Goal: Complete application form: Complete application form

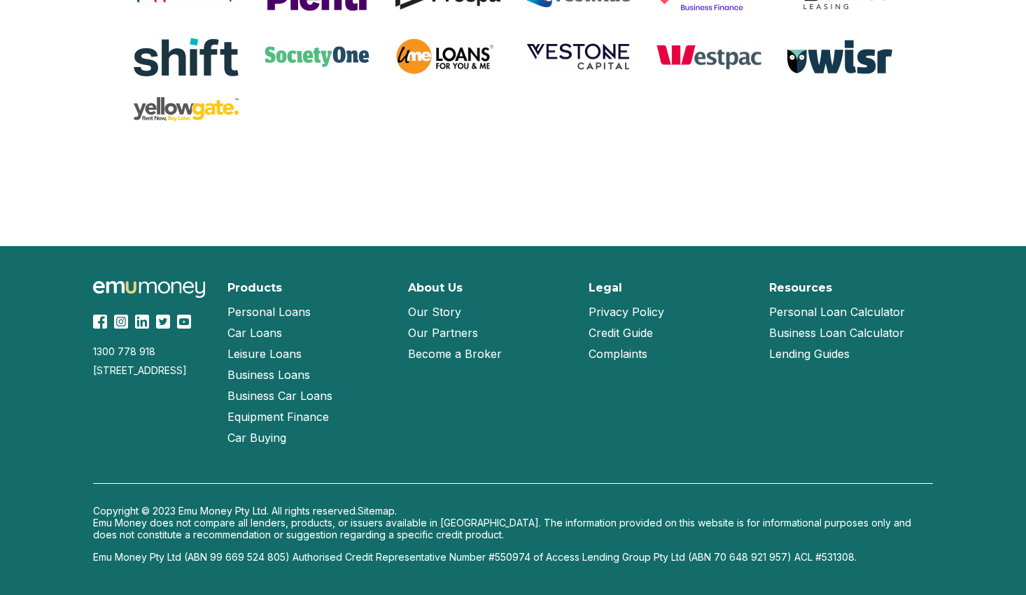
scroll to position [2998, 0]
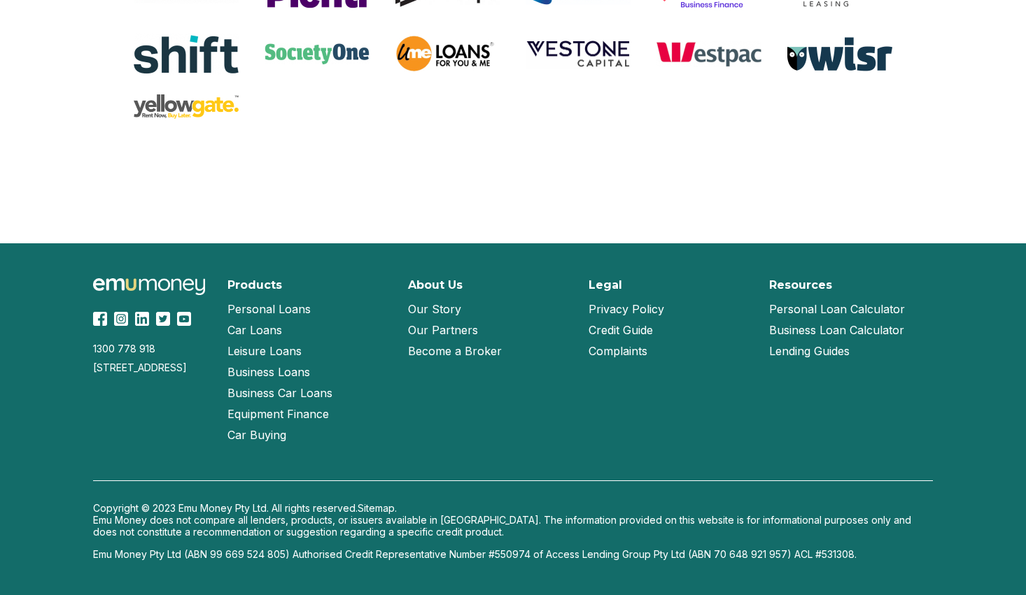
click at [454, 314] on link "Our Story" at bounding box center [434, 309] width 53 height 21
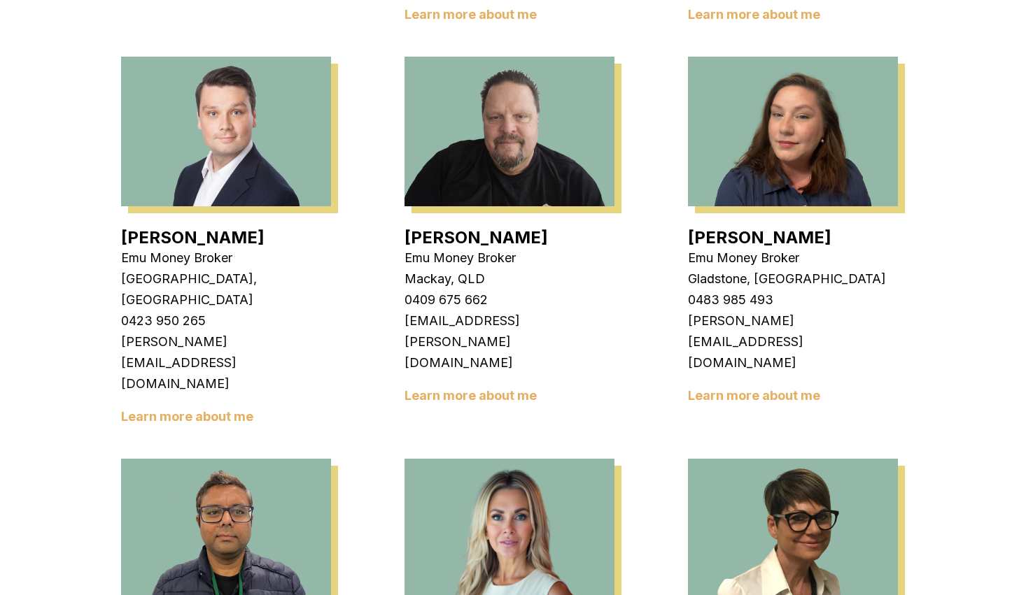
scroll to position [1329, 0]
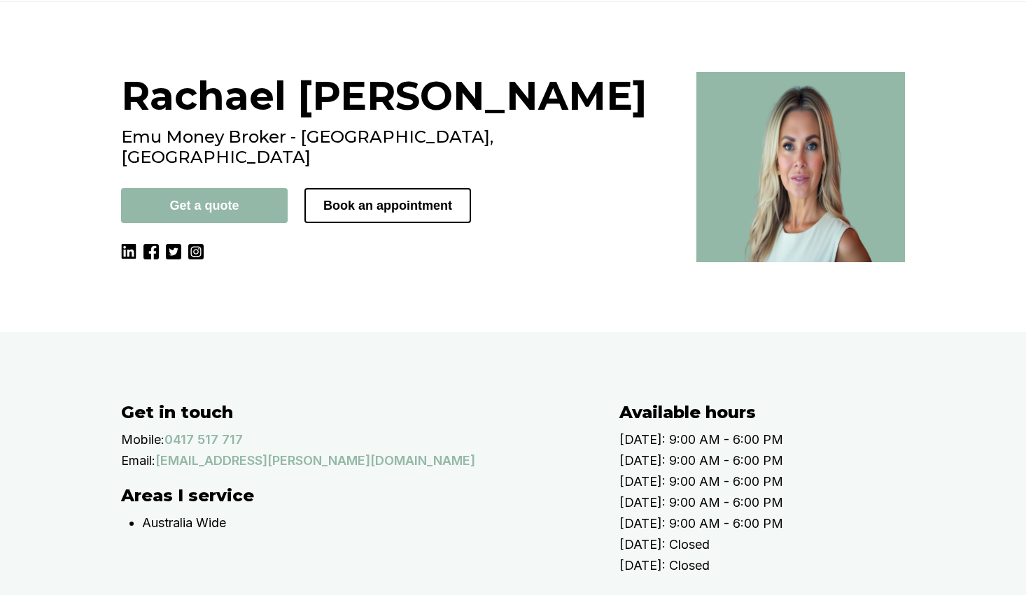
scroll to position [70, 0]
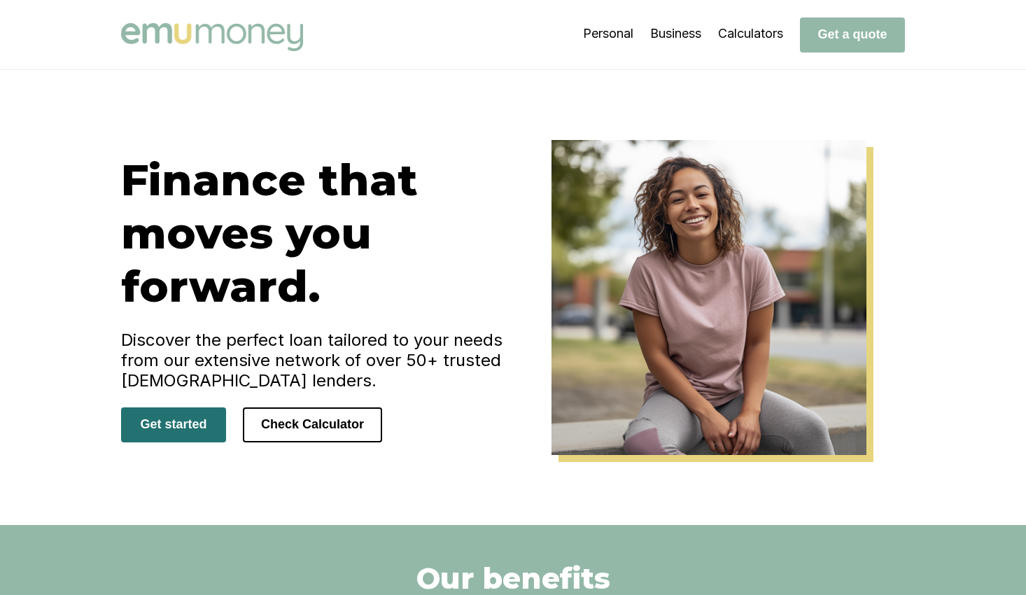
click at [215, 423] on button "Get started" at bounding box center [173, 424] width 105 height 35
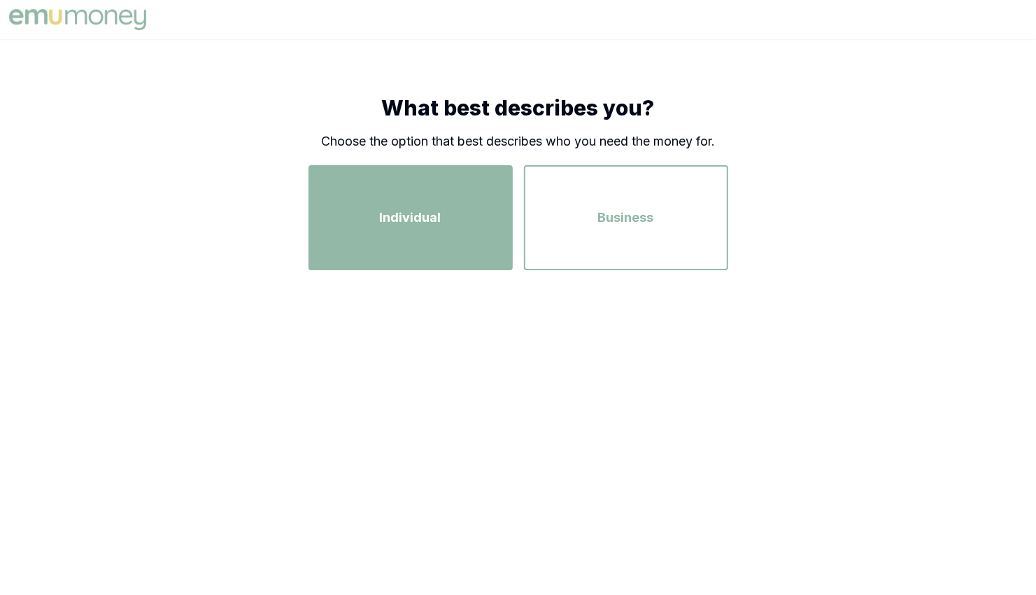
click at [410, 222] on span "Individual" at bounding box center [411, 218] width 62 height 20
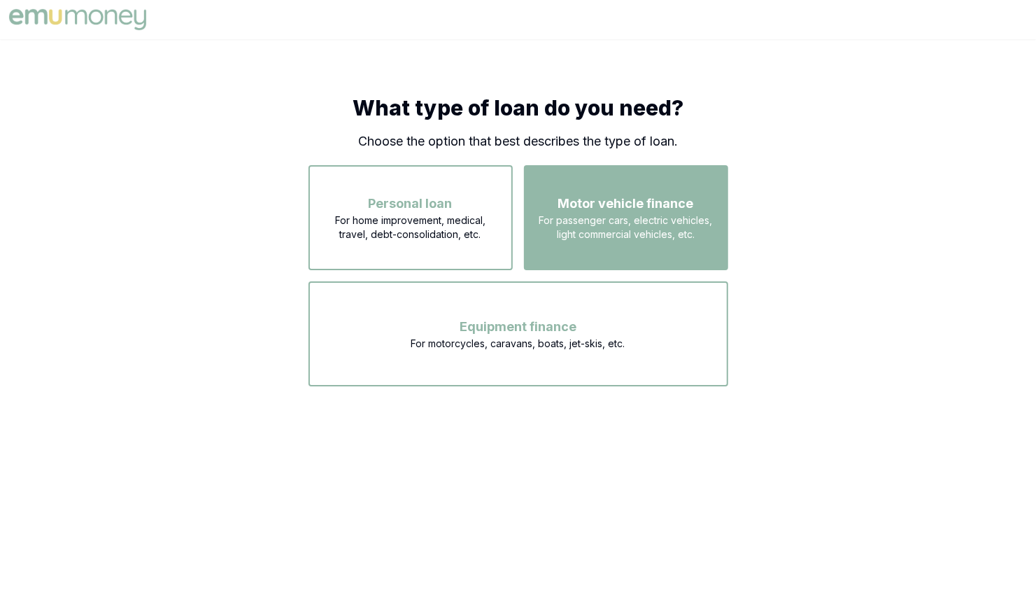
click at [646, 204] on span "Motor vehicle finance" at bounding box center [626, 204] width 136 height 20
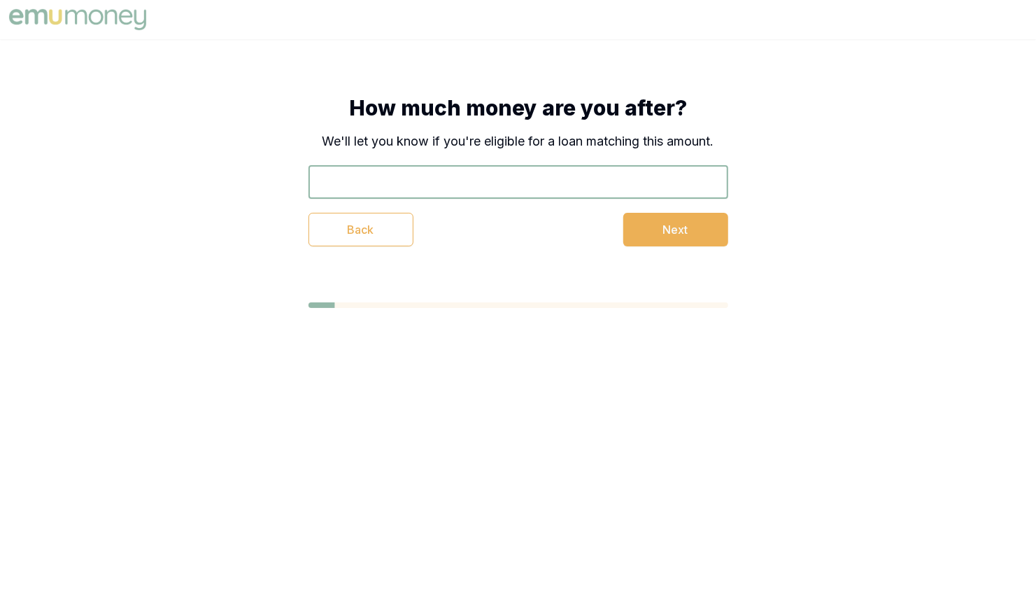
click at [481, 185] on input "text" at bounding box center [518, 182] width 420 height 34
type input "$50,000"
click at [671, 225] on button "Next" at bounding box center [675, 230] width 105 height 34
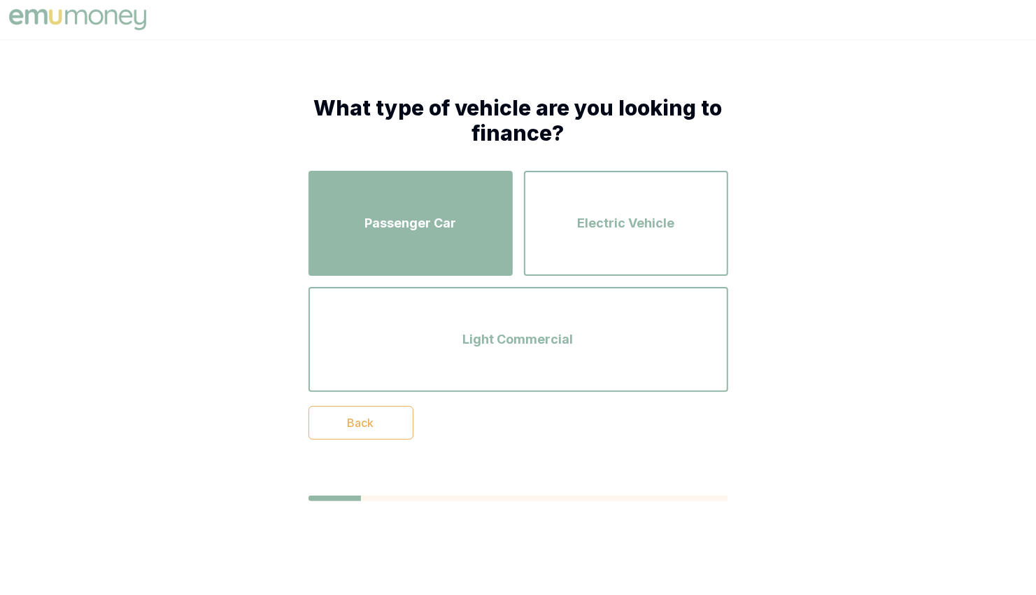
click at [410, 200] on div "Passenger Car" at bounding box center [410, 223] width 179 height 80
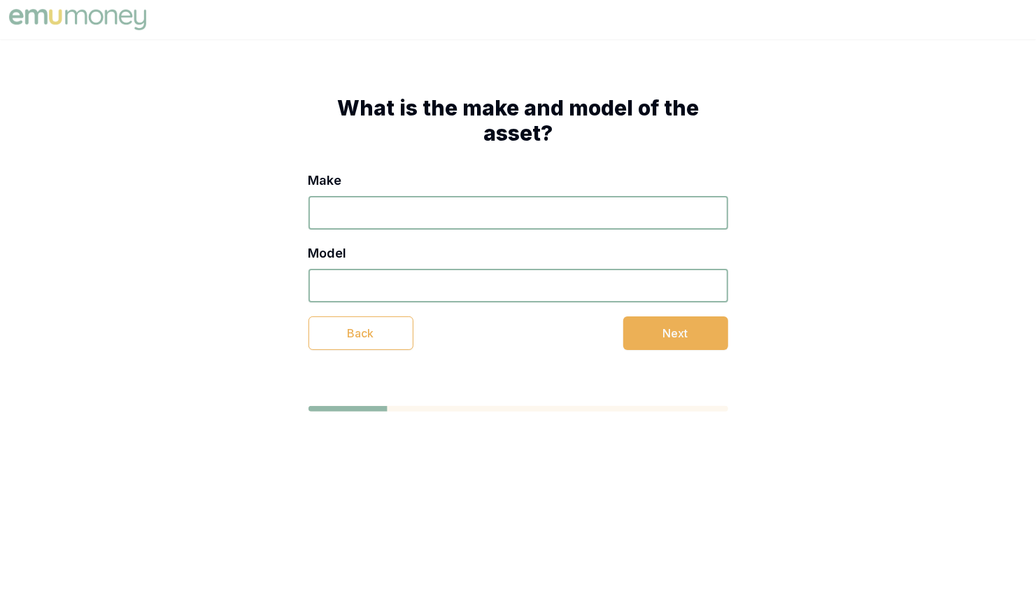
click at [406, 206] on input "Make" at bounding box center [518, 213] width 420 height 34
type input "Mazda"
type input "CX 5"
click at [686, 339] on button "Next" at bounding box center [675, 333] width 105 height 34
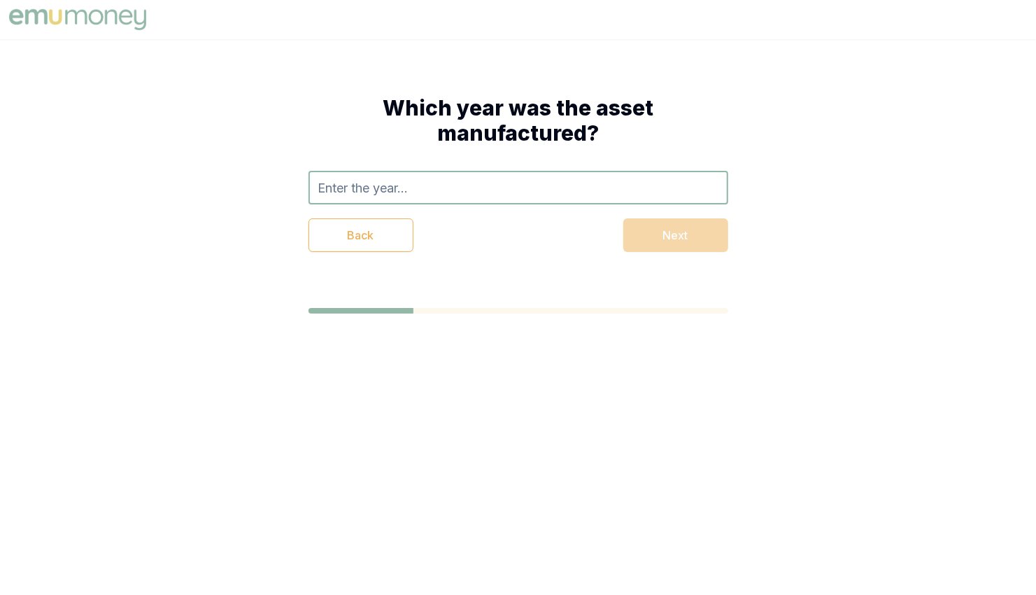
click at [485, 185] on input "text" at bounding box center [518, 188] width 420 height 34
type input "2024"
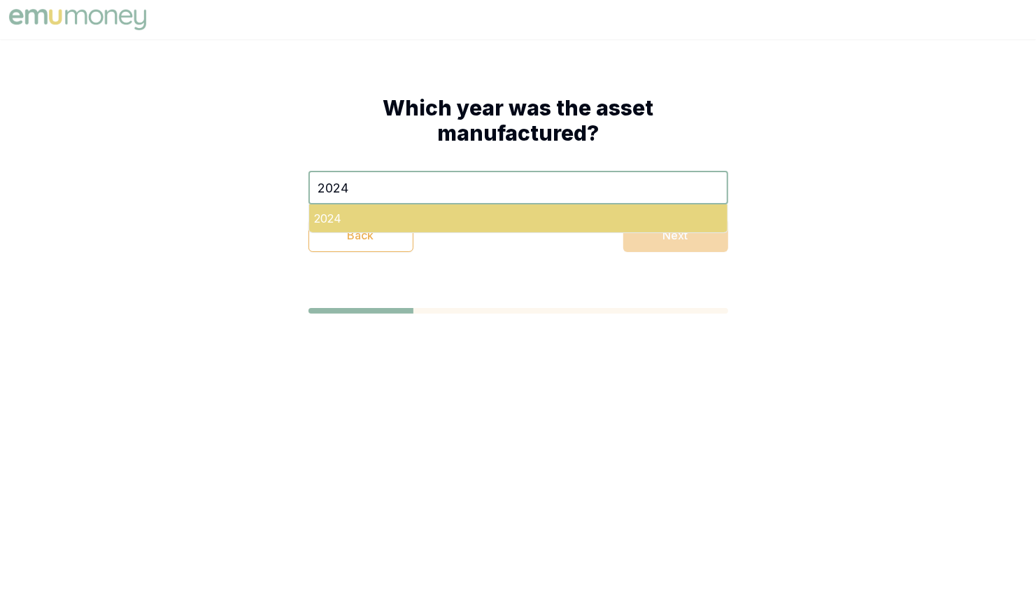
click at [560, 221] on div "2024" at bounding box center [518, 218] width 418 height 28
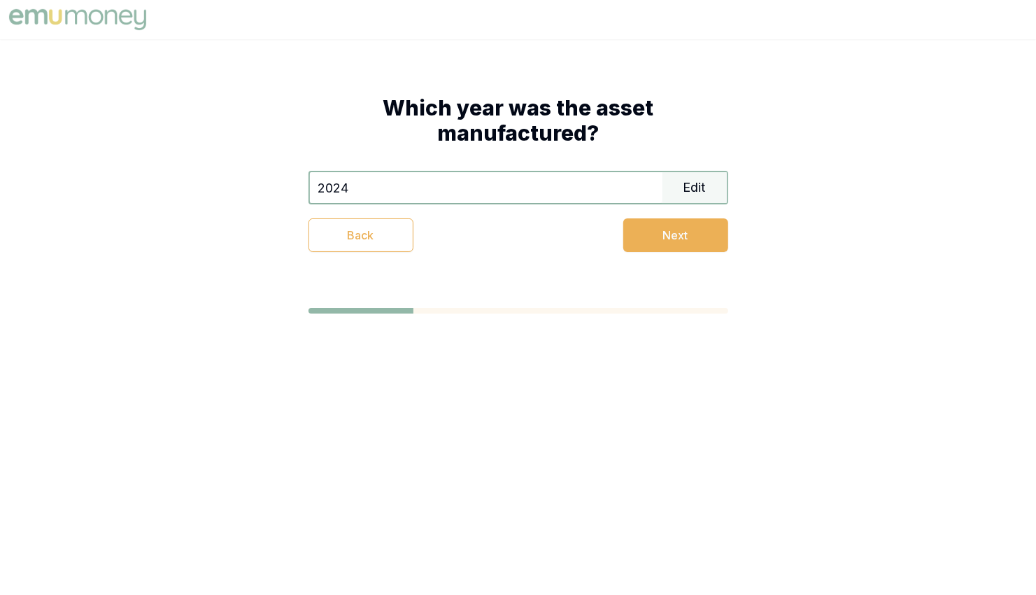
click at [671, 235] on button "Next" at bounding box center [675, 235] width 105 height 34
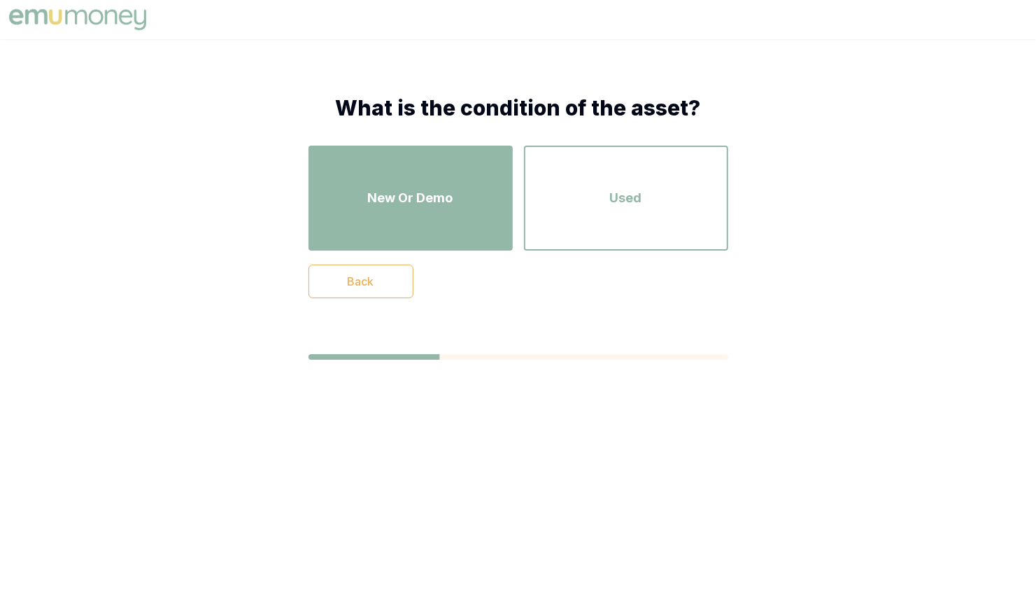
click at [437, 210] on div "New Or Demo" at bounding box center [410, 198] width 179 height 80
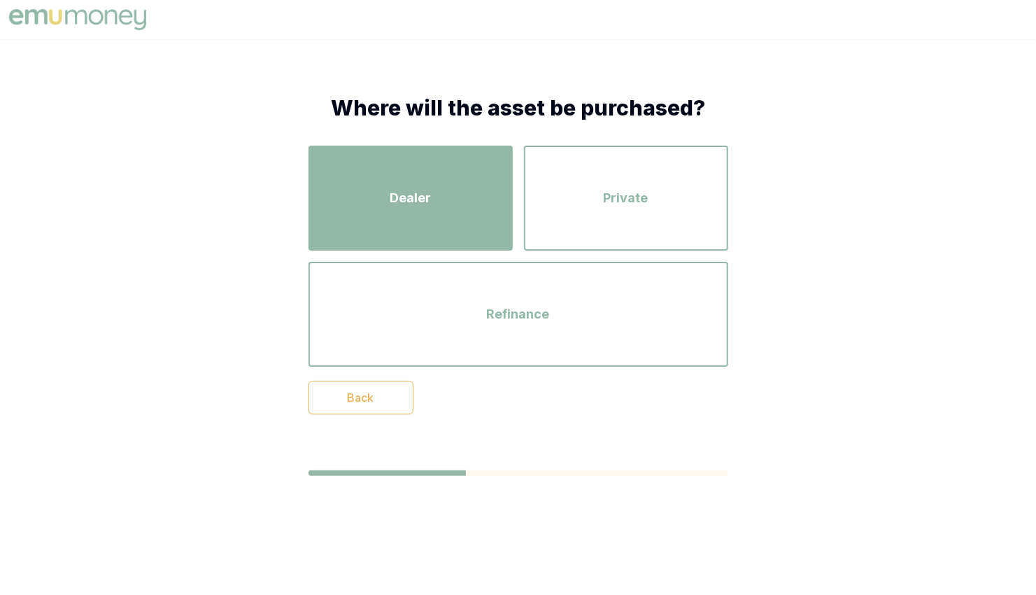
click at [436, 210] on div "Dealer" at bounding box center [410, 198] width 179 height 80
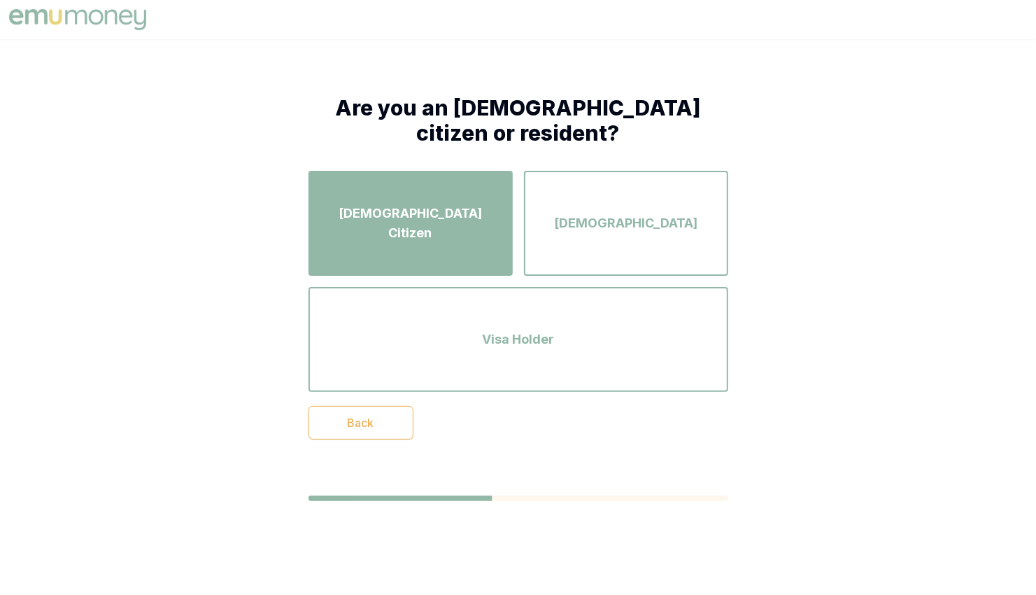
click at [436, 211] on div "Australian Citizen" at bounding box center [410, 223] width 179 height 80
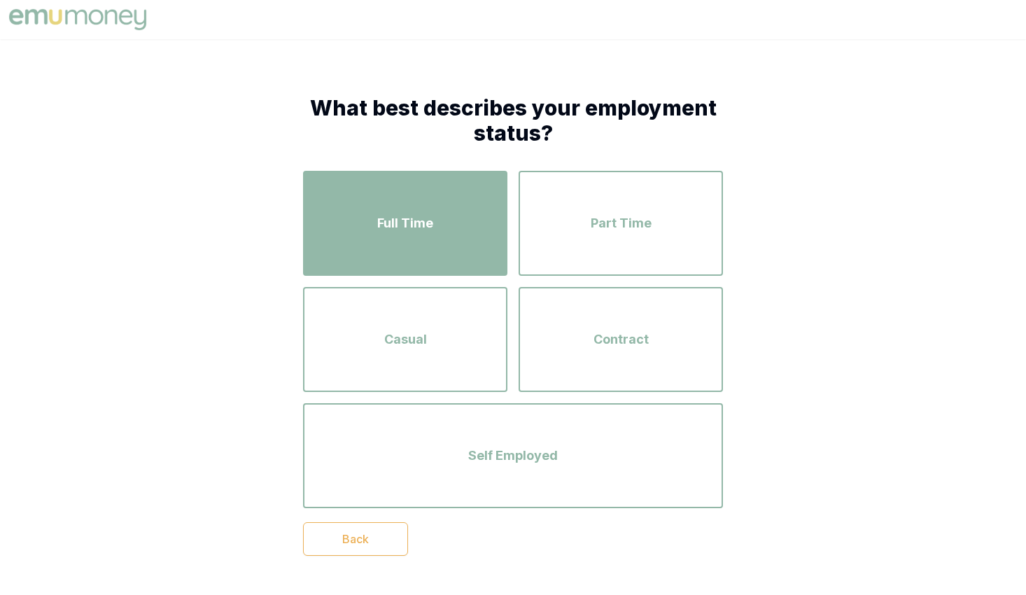
click at [436, 210] on div "Full Time" at bounding box center [404, 223] width 179 height 80
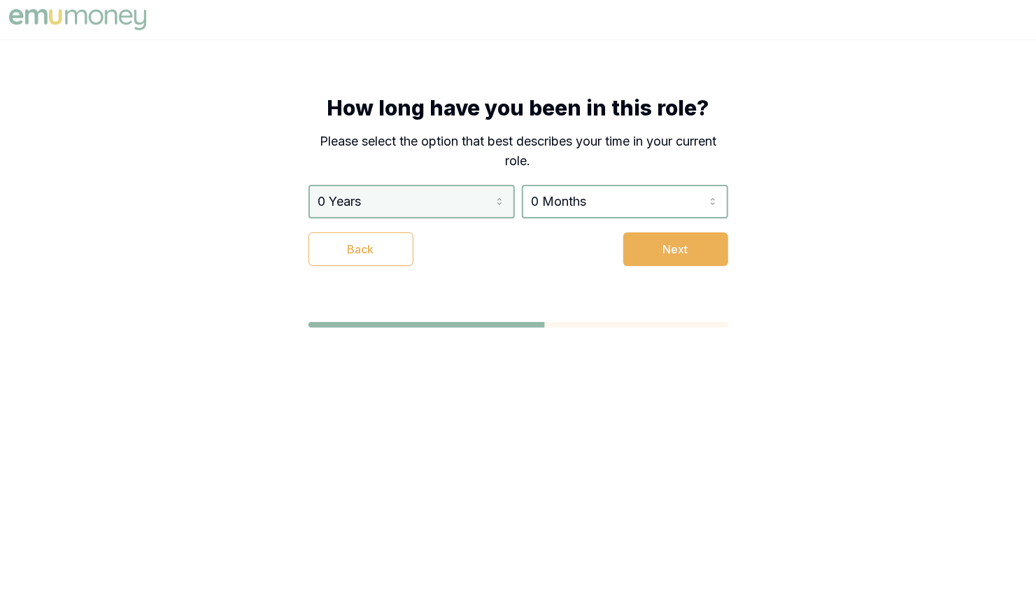
click at [434, 207] on html "How long have you been in this role? Please select the option that best describ…" at bounding box center [518, 297] width 1036 height 595
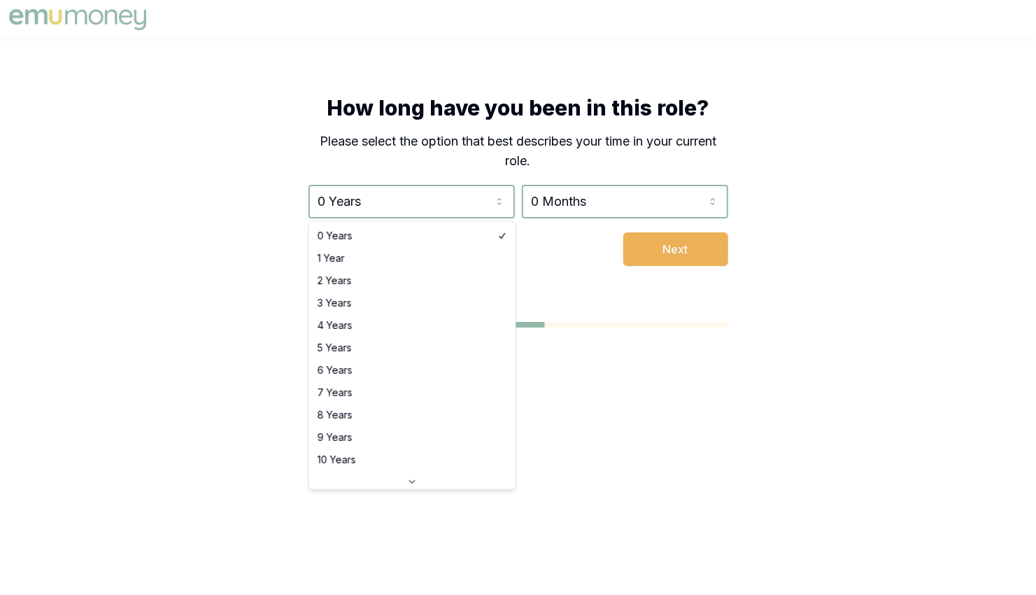
select select "3"
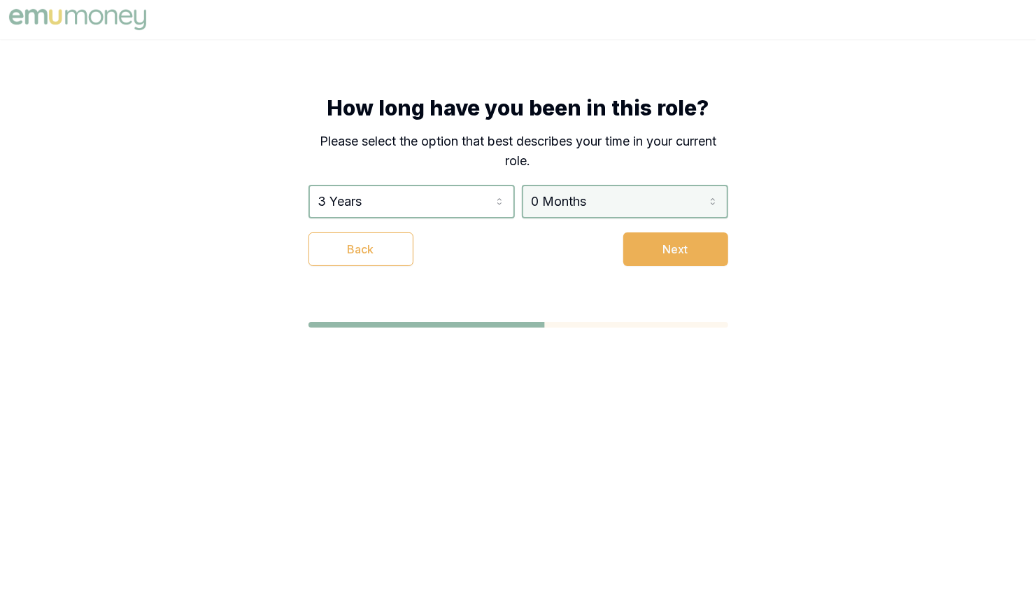
click at [581, 199] on html "How long have you been in this role? Please select the option that best describ…" at bounding box center [518, 297] width 1036 height 595
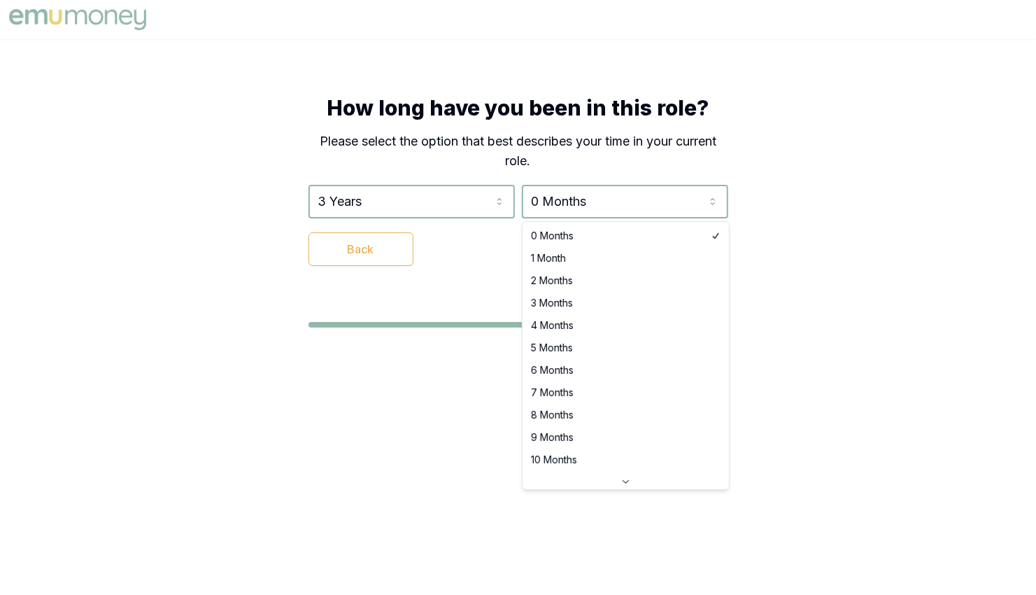
click at [753, 138] on html "How long have you been in this role? Please select the option that best describ…" at bounding box center [518, 297] width 1036 height 595
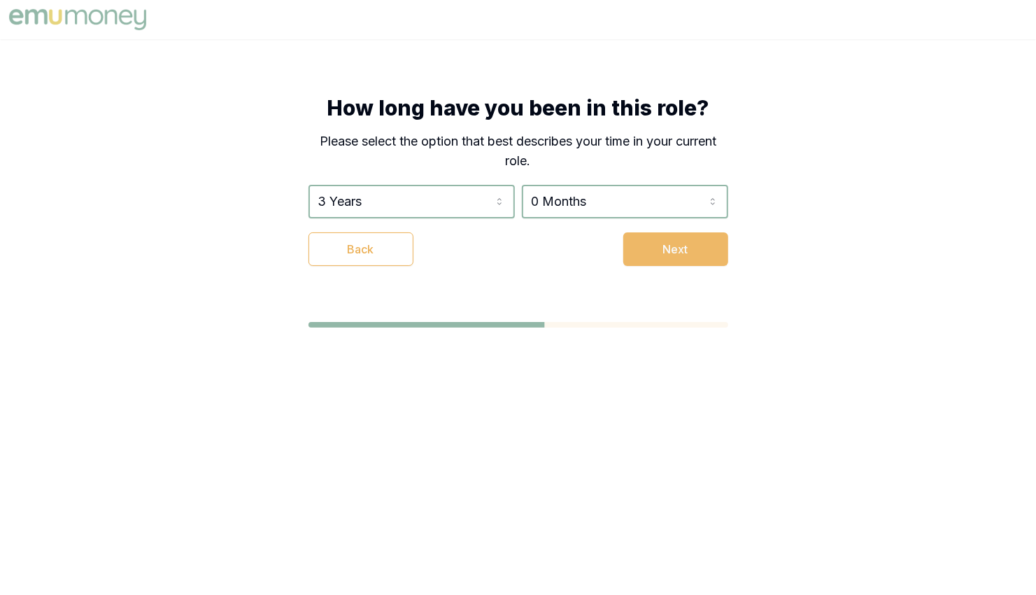
click at [690, 238] on button "Next" at bounding box center [675, 249] width 105 height 34
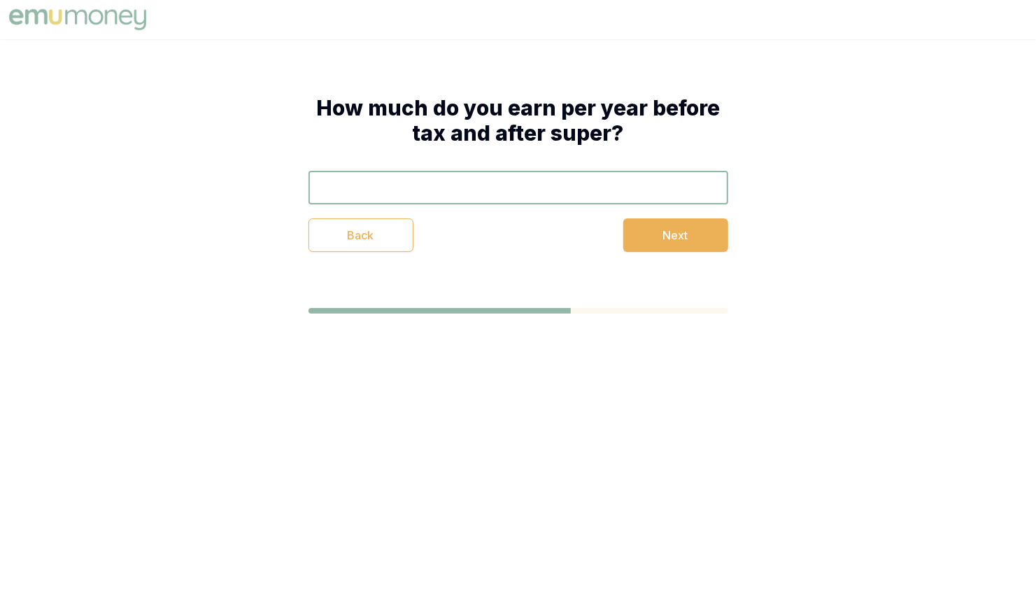
click at [516, 190] on input "text" at bounding box center [518, 188] width 420 height 34
type input "$500,000"
click at [667, 234] on button "Next" at bounding box center [675, 235] width 105 height 34
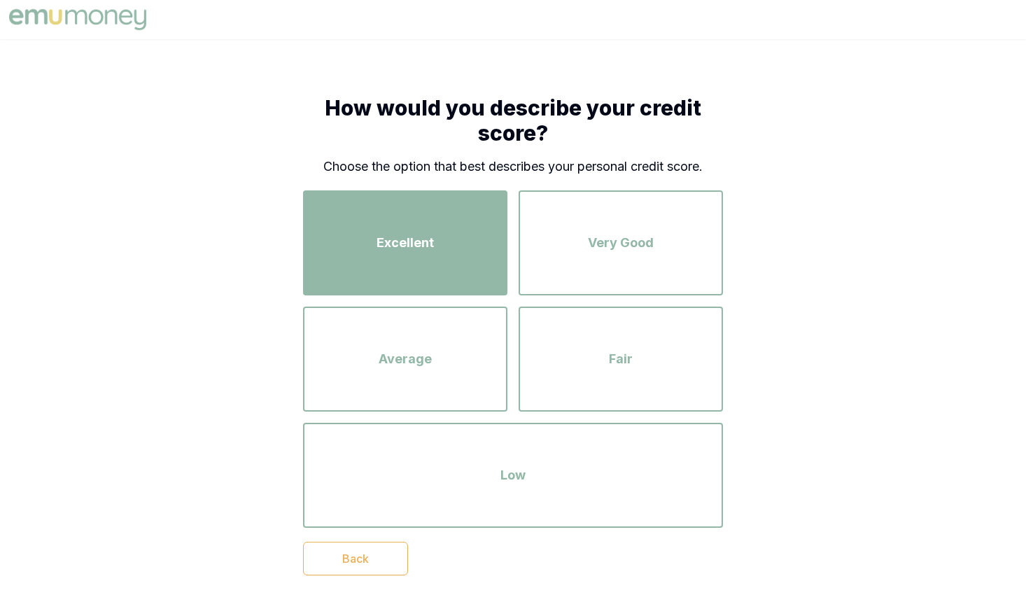
click at [490, 229] on div "Excellent" at bounding box center [404, 243] width 179 height 80
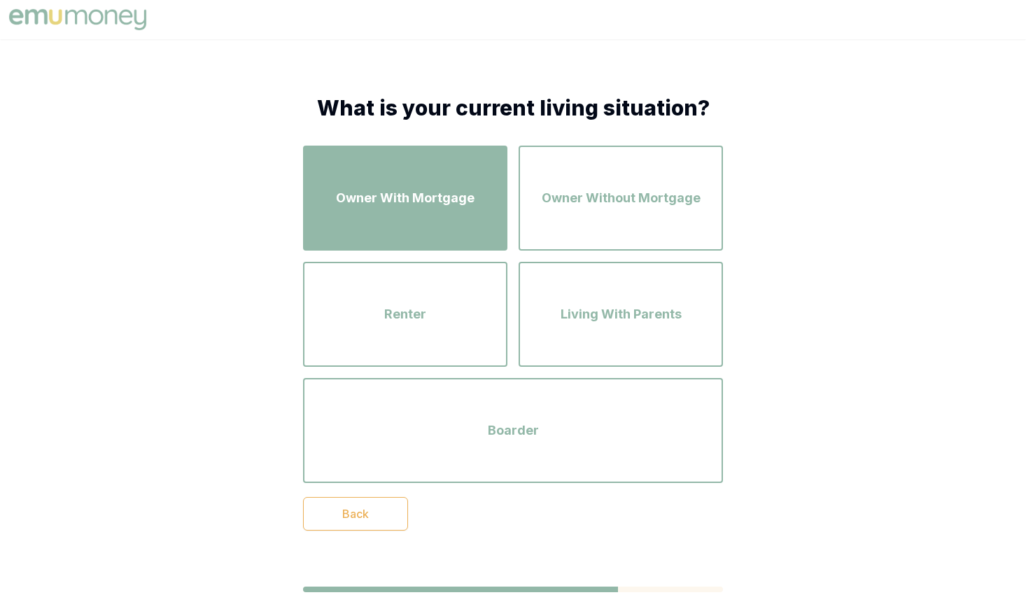
click at [474, 217] on div "Owner With Mortgage" at bounding box center [404, 198] width 179 height 80
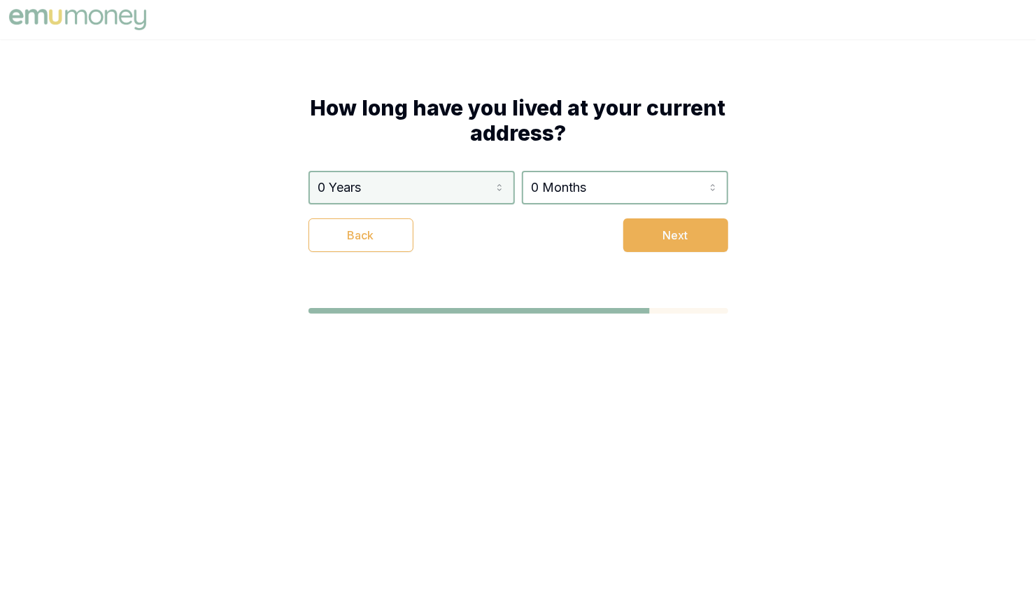
click at [432, 192] on html "How long have you lived at your current address? 0 Years 0 Years 1 Year 2 Years…" at bounding box center [518, 297] width 1036 height 595
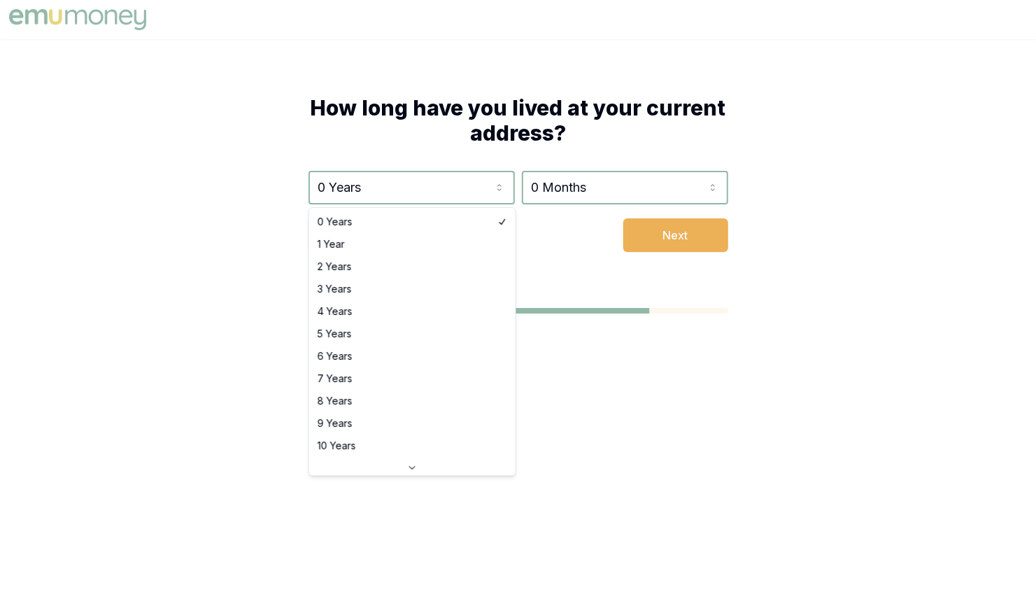
select select "3"
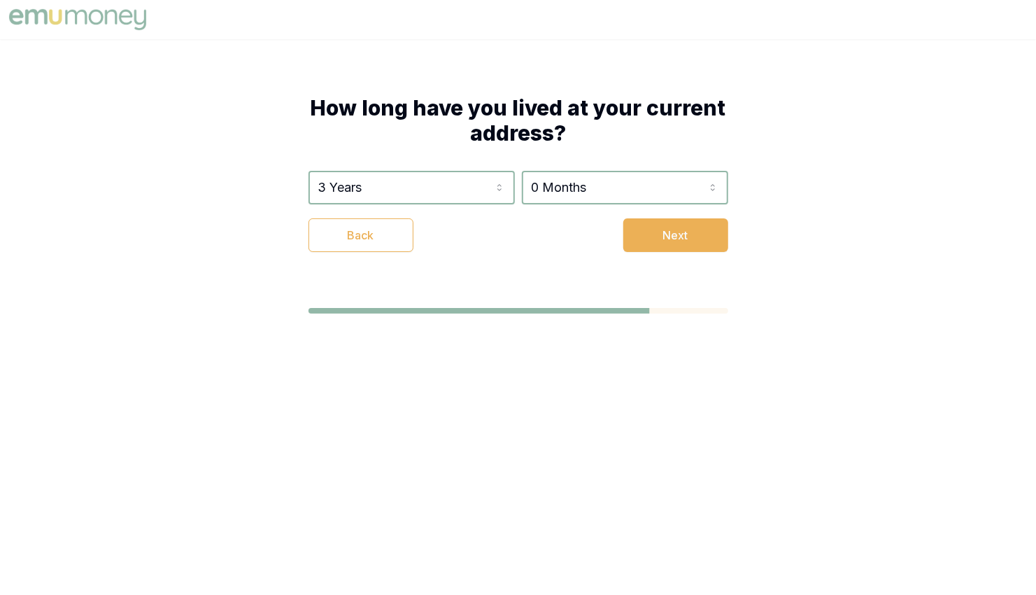
click at [556, 200] on html "How long have you lived at your current address? 3 Years 0 Years 1 Year 2 Years…" at bounding box center [518, 297] width 1036 height 595
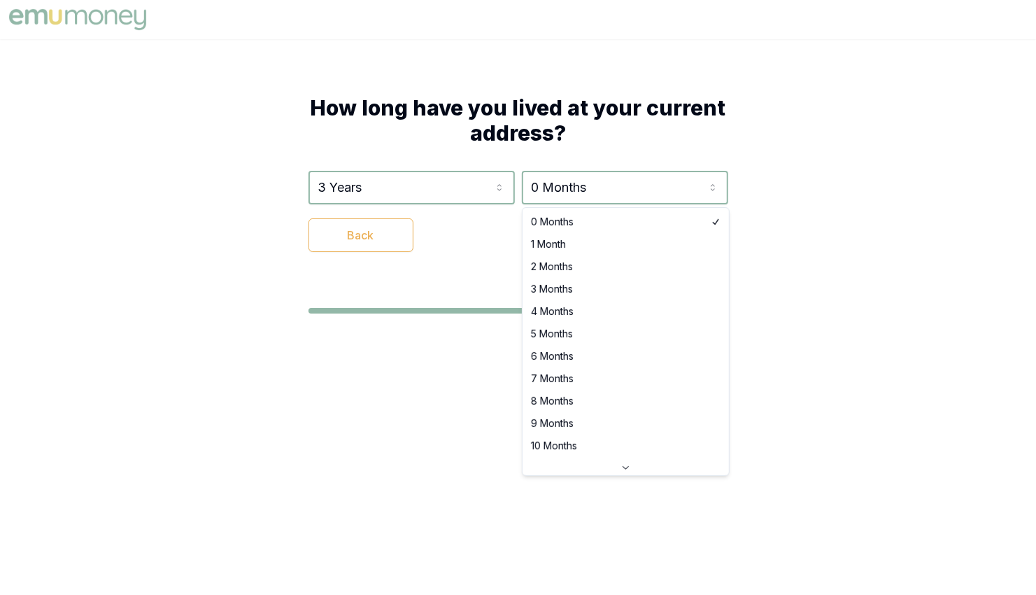
select select "3"
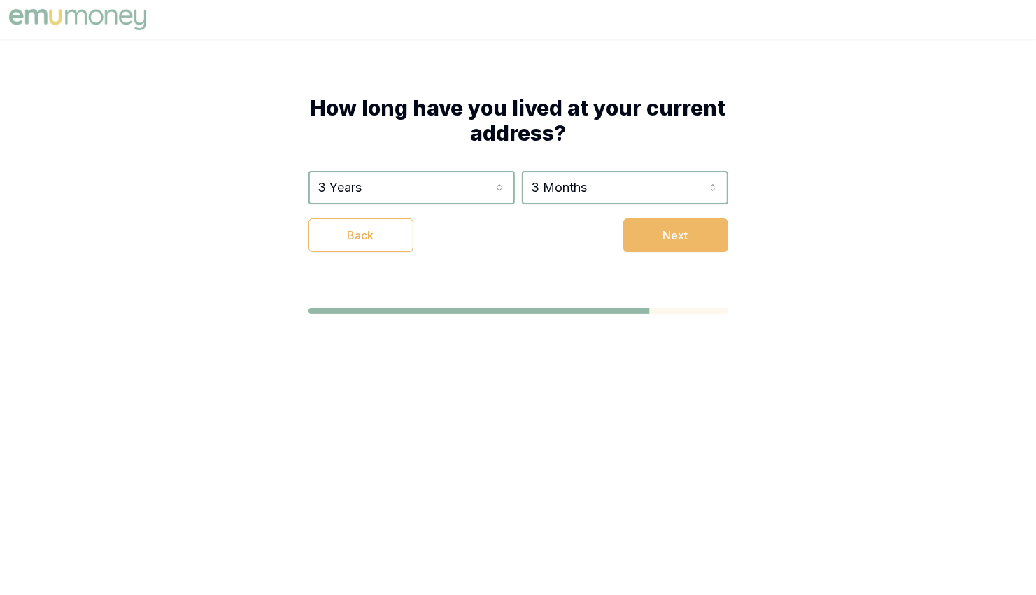
click at [666, 221] on button "Next" at bounding box center [675, 235] width 105 height 34
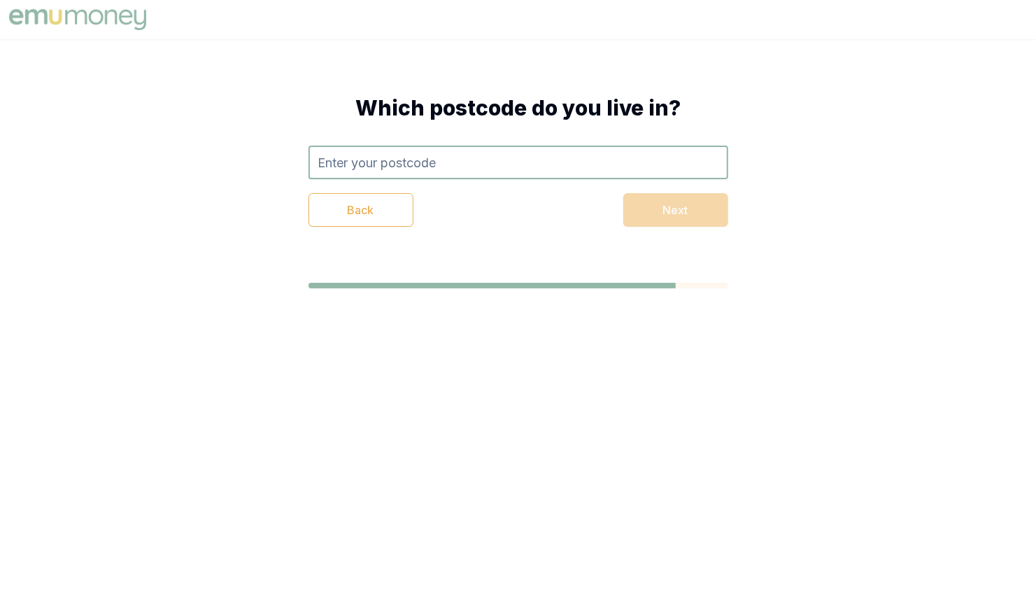
click at [435, 155] on input "text" at bounding box center [518, 163] width 420 height 34
type input "3145"
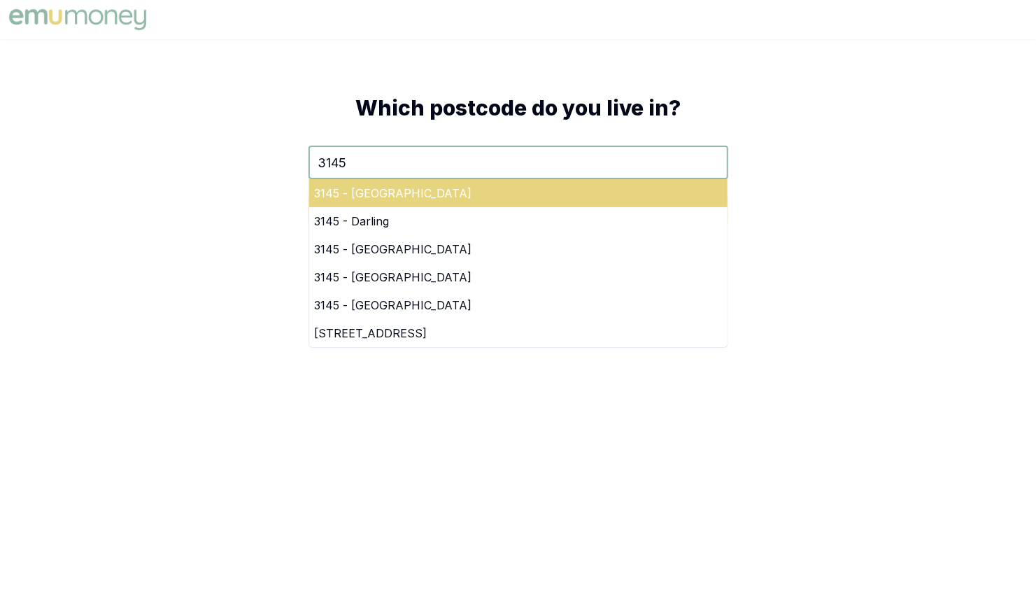
click at [376, 197] on div "3145 - Malvern East" at bounding box center [518, 193] width 418 height 28
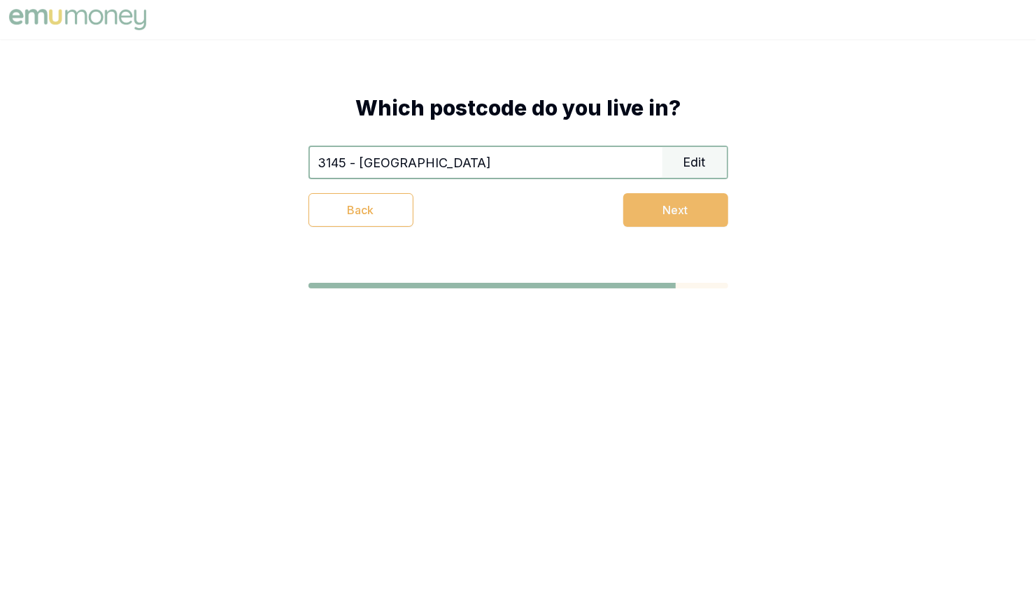
click at [690, 214] on button "Next" at bounding box center [675, 210] width 105 height 34
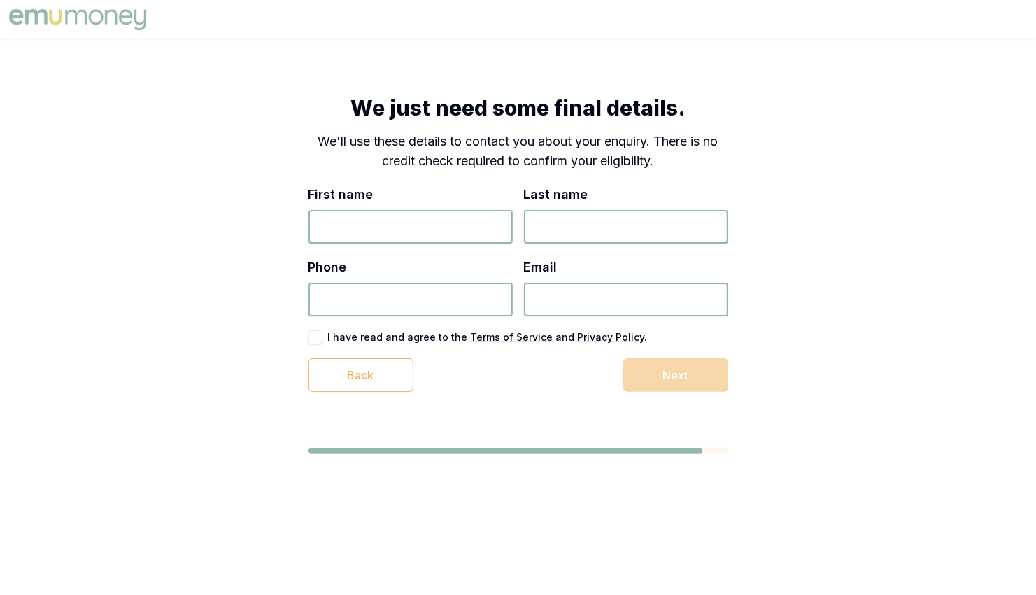
click at [359, 228] on input "First name" at bounding box center [410, 227] width 204 height 34
type input "[PERSON_NAME]"
type input "Test"
click at [444, 298] on input "Phone" at bounding box center [410, 300] width 204 height 34
type input "0784 798 374"
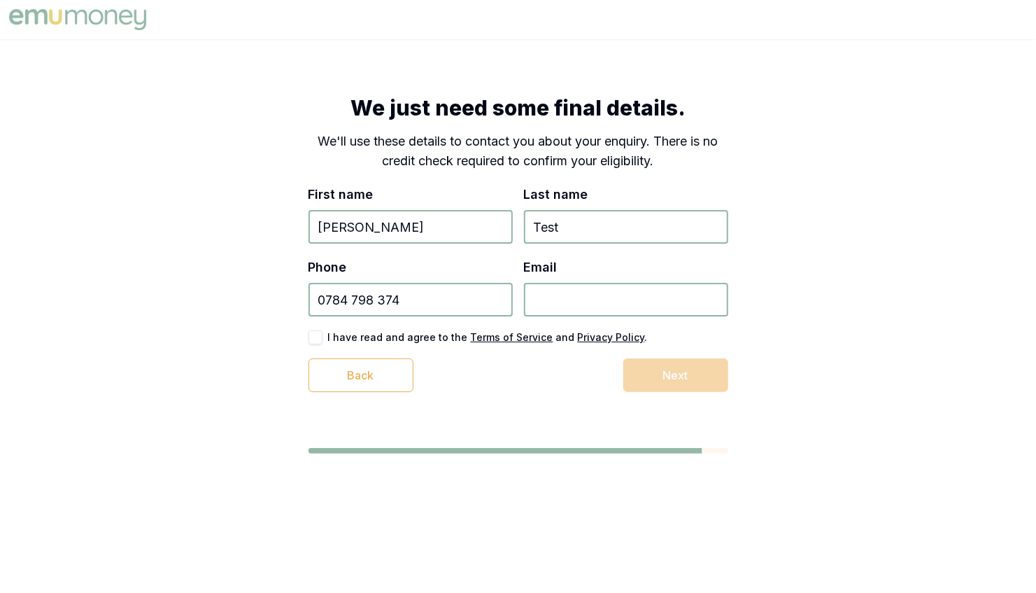
paste input "[PERSON_NAME][EMAIL_ADDRESS][PERSON_NAME][DOMAIN_NAME]"
type input "[PERSON_NAME][EMAIL_ADDRESS][PERSON_NAME][DOMAIN_NAME]"
click at [317, 338] on button "button" at bounding box center [315, 337] width 14 height 14
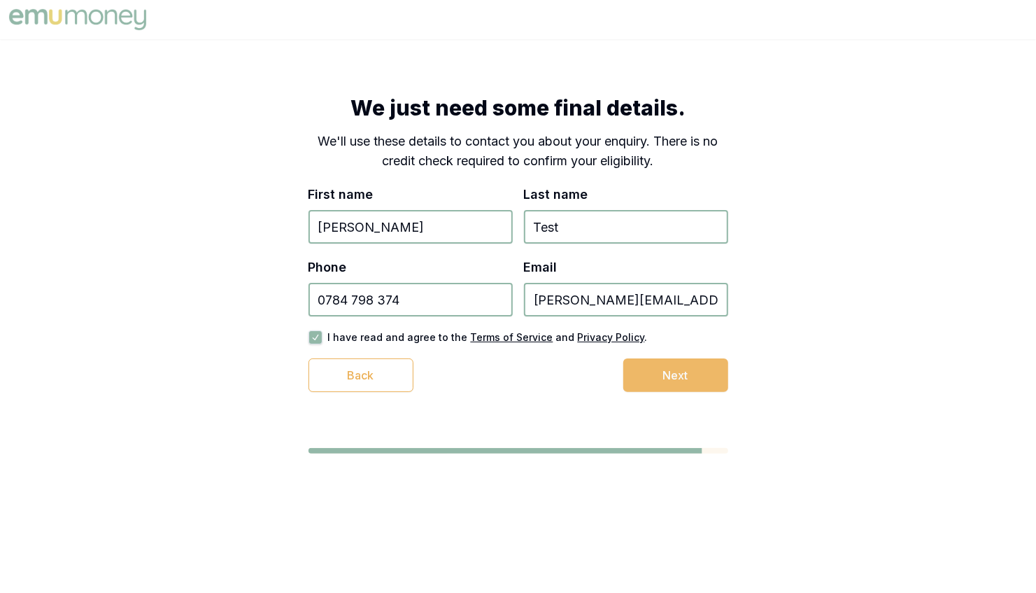
click at [681, 377] on button "Next" at bounding box center [675, 375] width 105 height 34
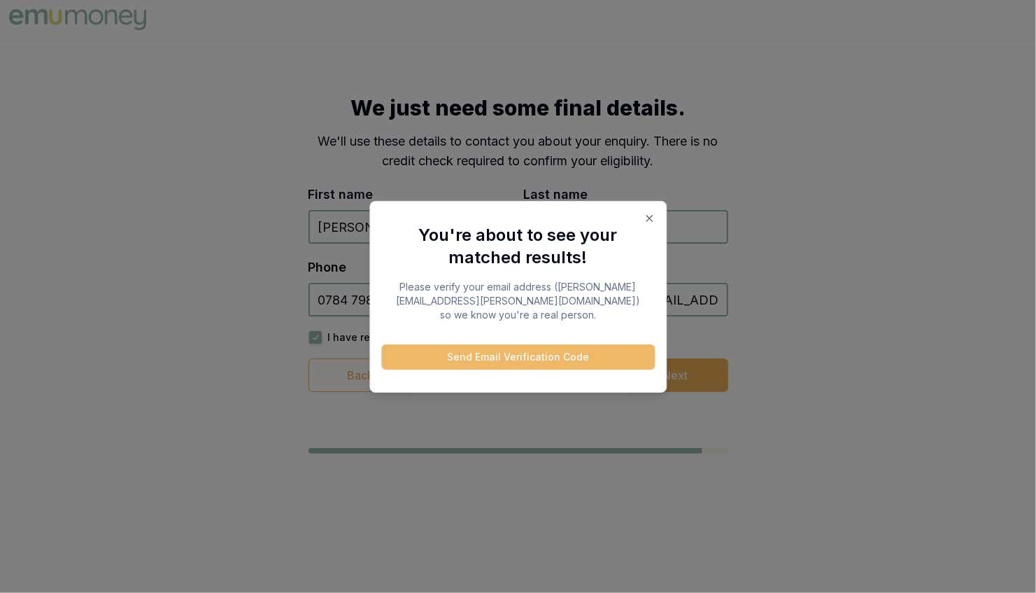
click at [565, 357] on button "Send Email Verification Code" at bounding box center [518, 356] width 274 height 25
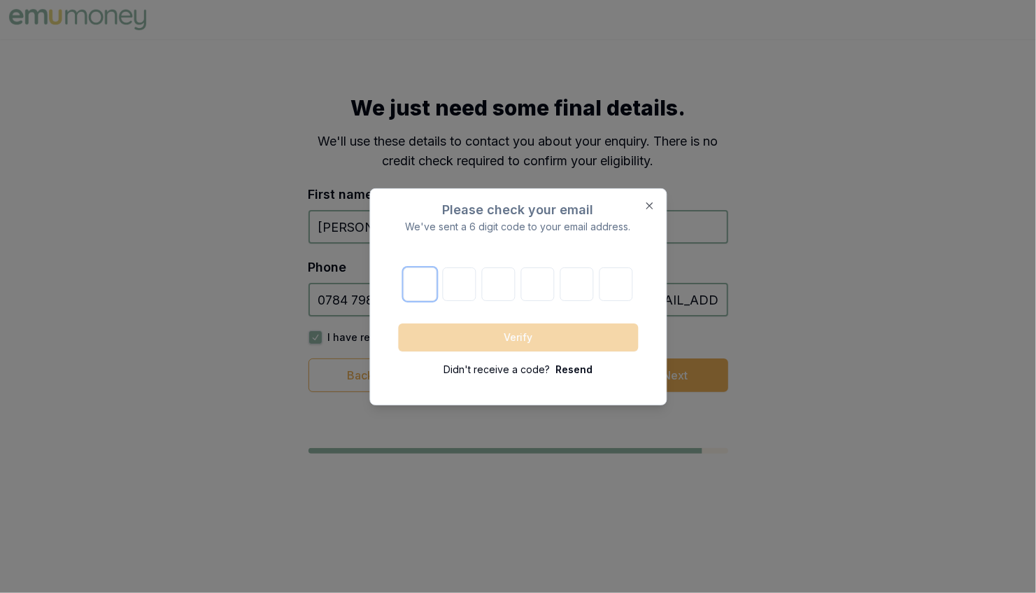
paste input "9"
type input "9"
type input "6"
type input "5"
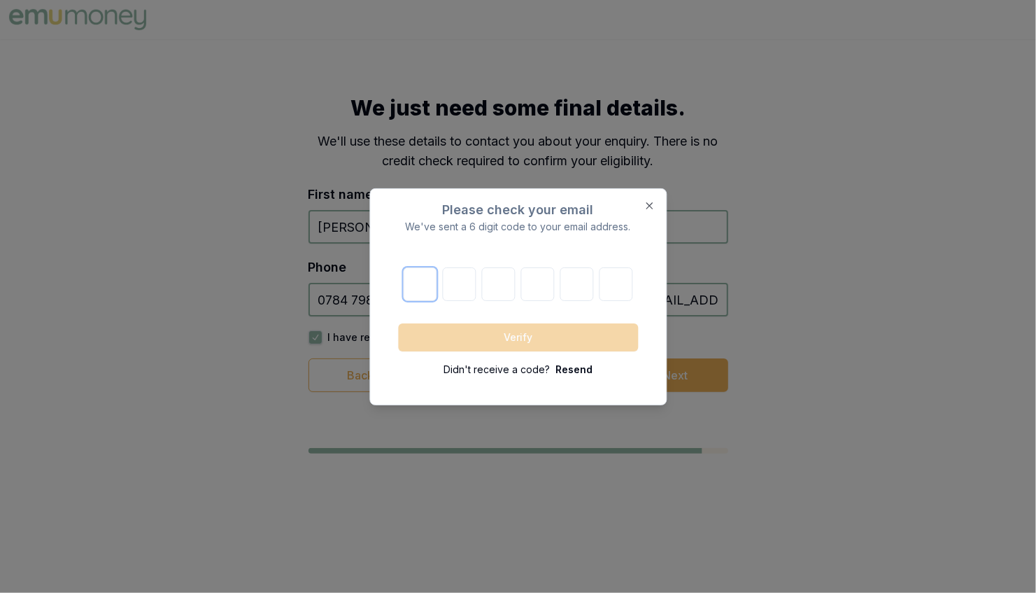
type input "2"
type input "4"
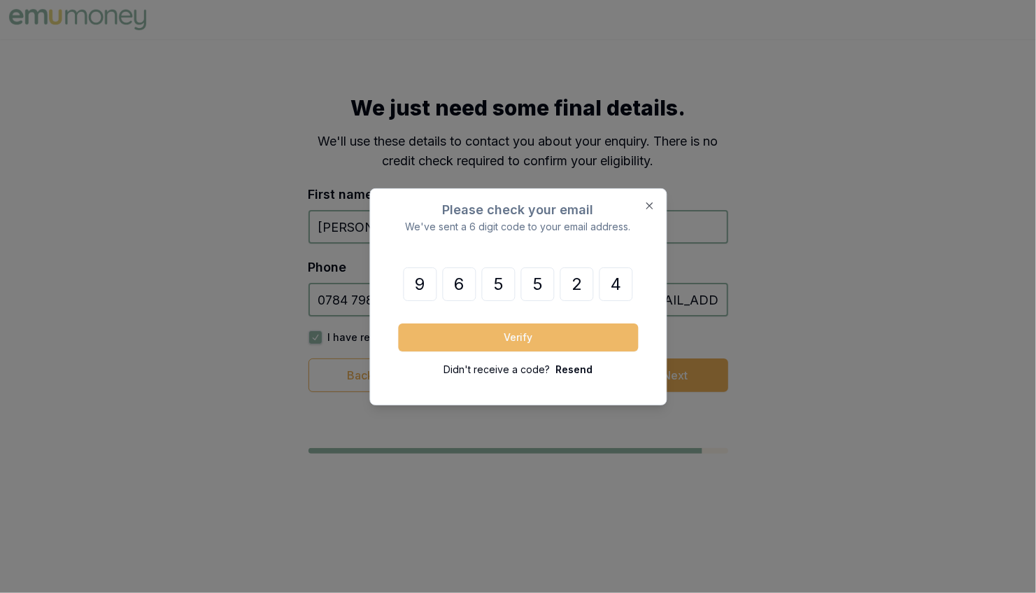
click at [464, 343] on button "Verify" at bounding box center [518, 337] width 240 height 28
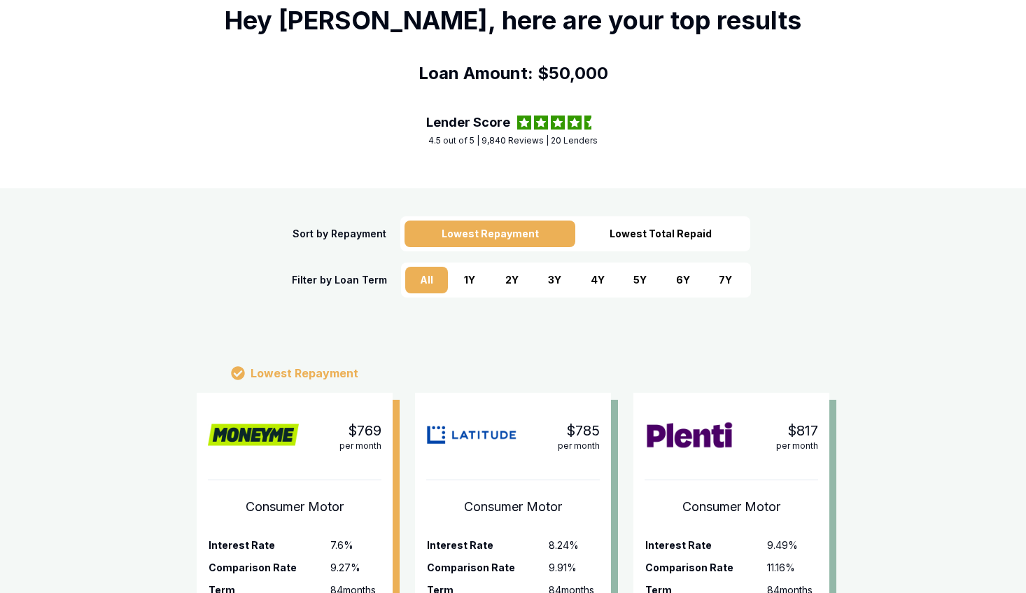
scroll to position [70, 0]
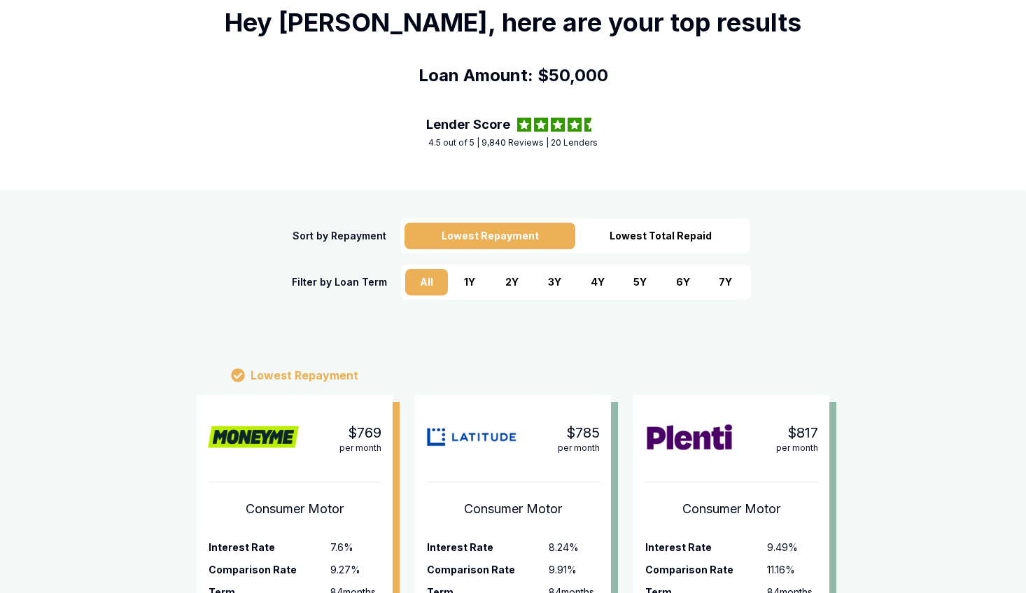
click at [652, 229] on div "Lowest Total Repaid" at bounding box center [660, 235] width 171 height 27
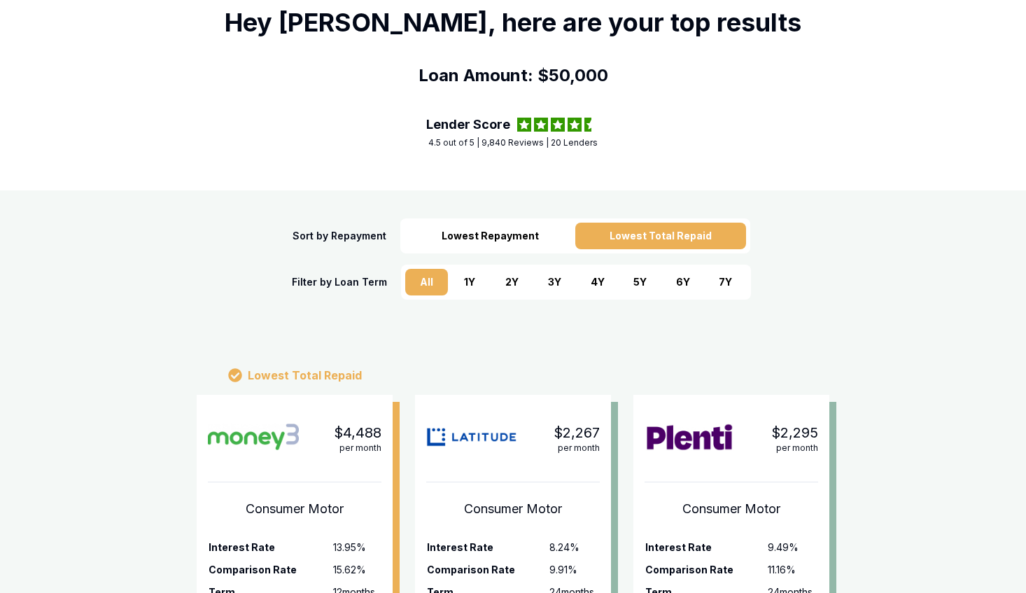
click at [504, 235] on div "Lowest Repayment" at bounding box center [489, 235] width 171 height 27
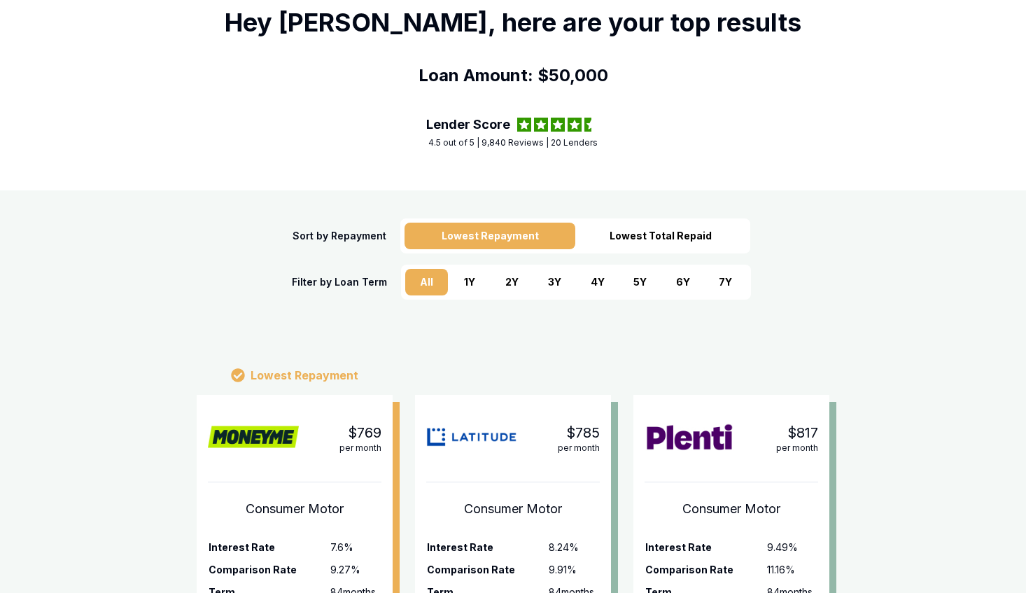
click at [586, 275] on div "4 Y" at bounding box center [597, 282] width 43 height 27
click at [543, 278] on div "3 Y" at bounding box center [554, 282] width 43 height 27
click at [612, 278] on div "4 Y" at bounding box center [597, 282] width 43 height 27
click at [644, 272] on div "5 Y" at bounding box center [639, 282] width 43 height 27
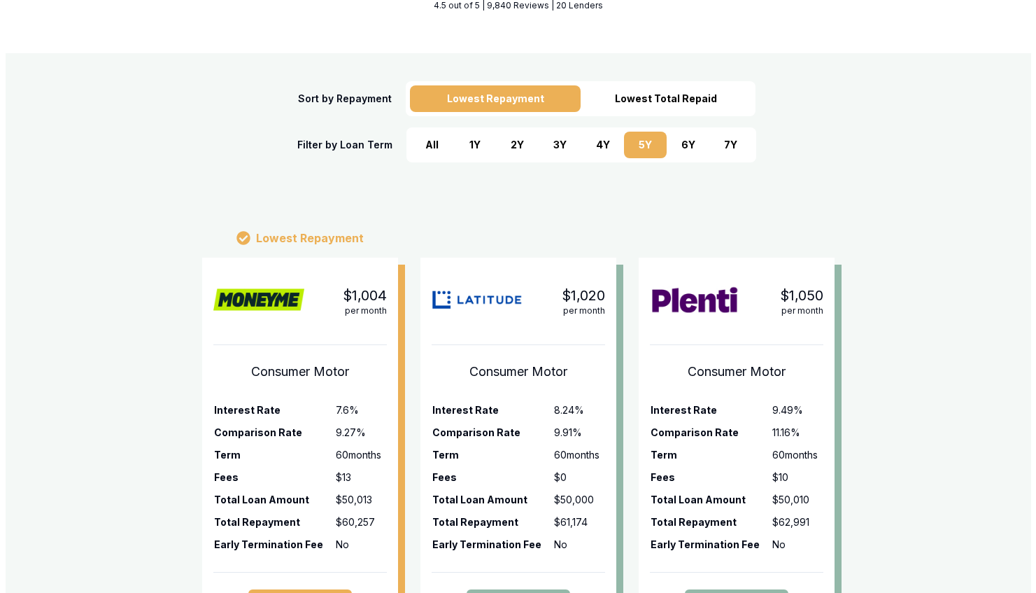
scroll to position [420, 0]
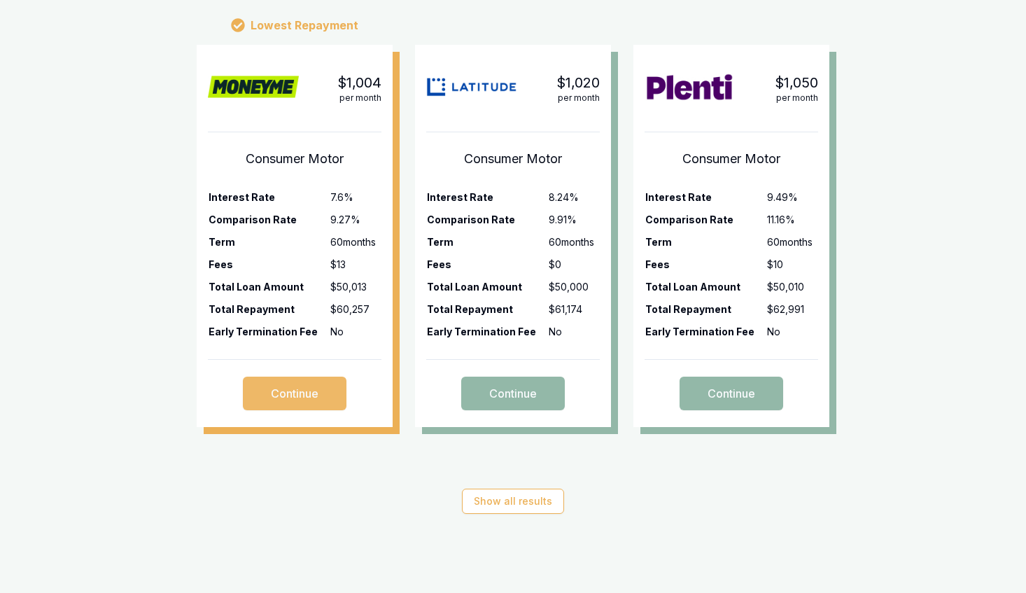
click at [328, 384] on button "Continue" at bounding box center [295, 393] width 104 height 34
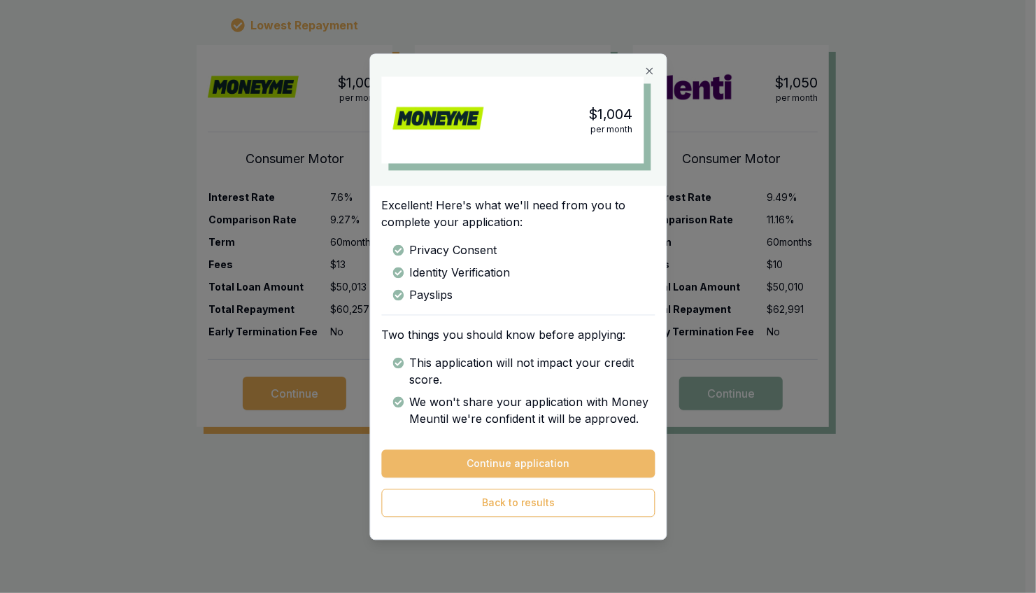
click at [553, 461] on button "Continue application" at bounding box center [518, 463] width 274 height 28
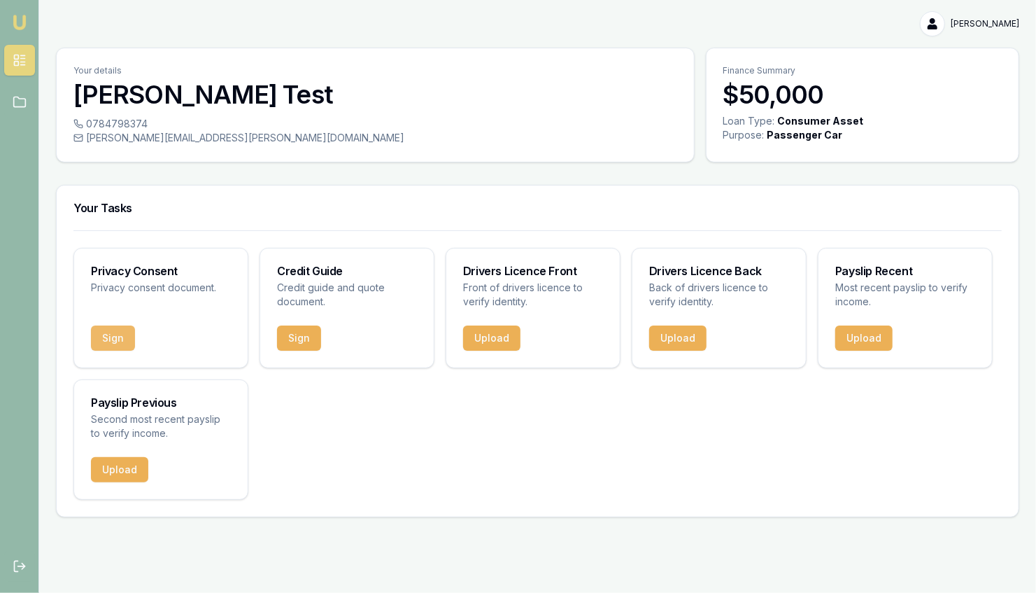
click at [122, 327] on button "Sign" at bounding box center [113, 337] width 44 height 25
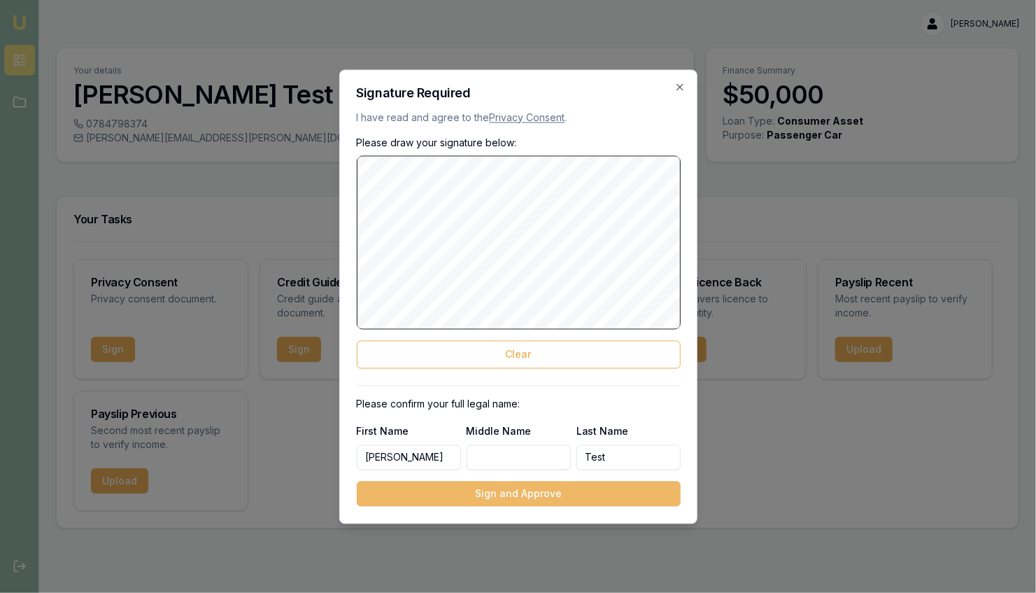
click at [527, 500] on button "Sign and Approve" at bounding box center [519, 493] width 324 height 25
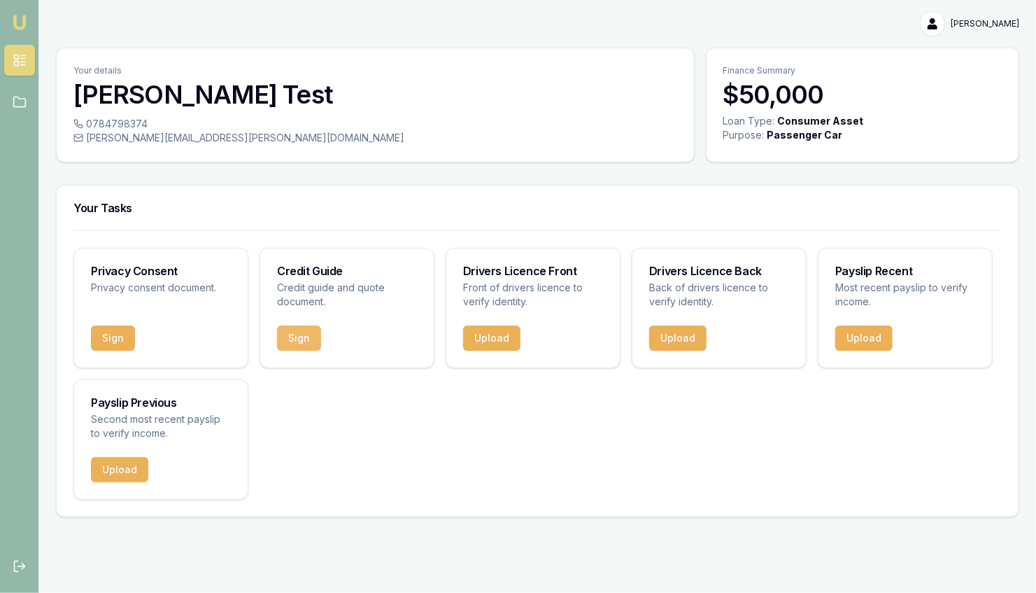
click at [309, 343] on button "Sign" at bounding box center [299, 337] width 44 height 25
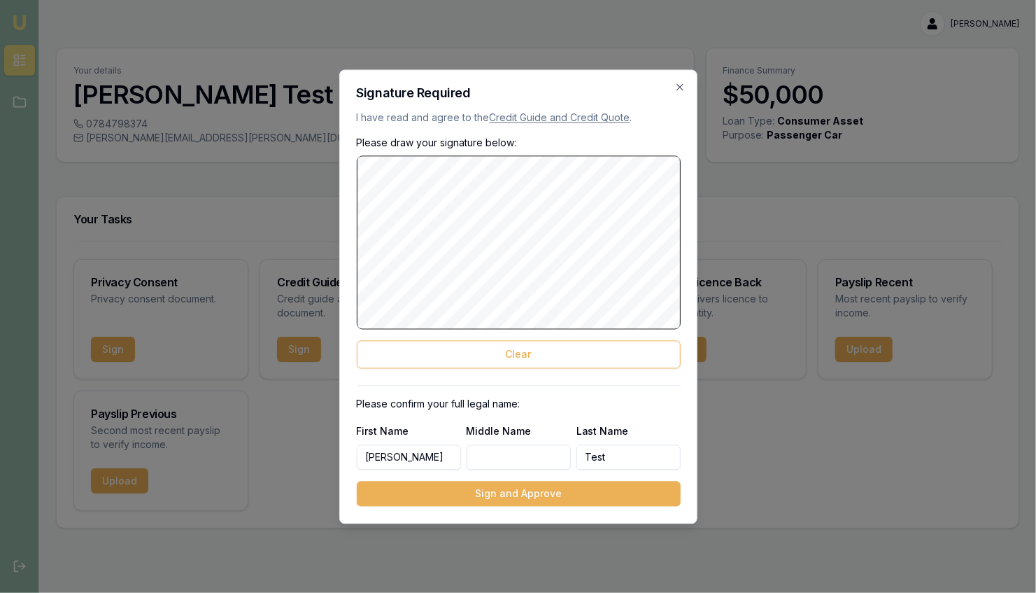
click at [483, 497] on button "Sign and Approve" at bounding box center [519, 493] width 324 height 25
